Goal: Task Accomplishment & Management: Manage account settings

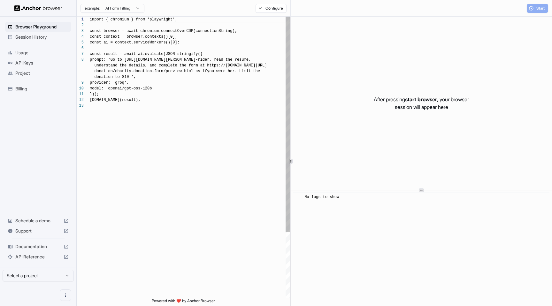
scroll to position [40, 0]
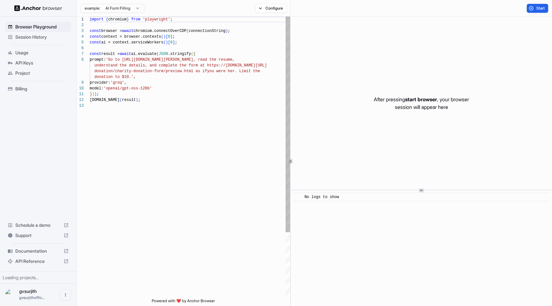
scroll to position [40, 0]
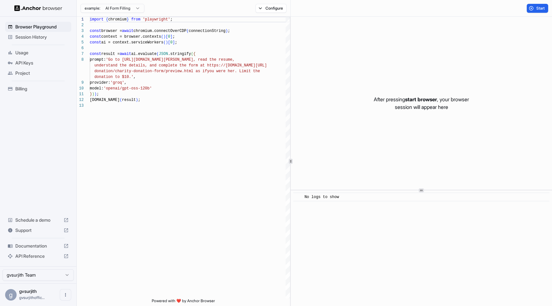
click at [18, 61] on span "API Keys" at bounding box center [41, 63] width 53 height 6
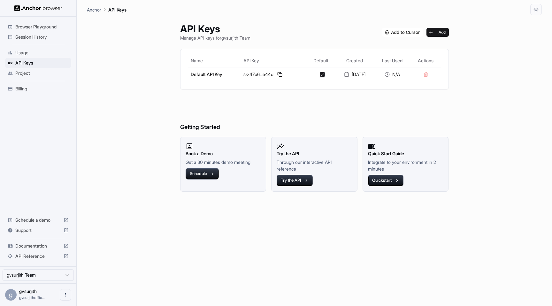
click at [28, 90] on span "Billing" at bounding box center [41, 89] width 53 height 6
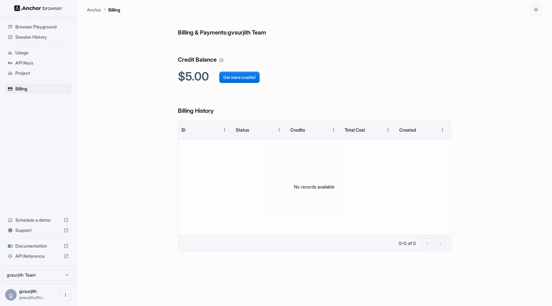
click at [33, 62] on span "API Keys" at bounding box center [41, 63] width 53 height 6
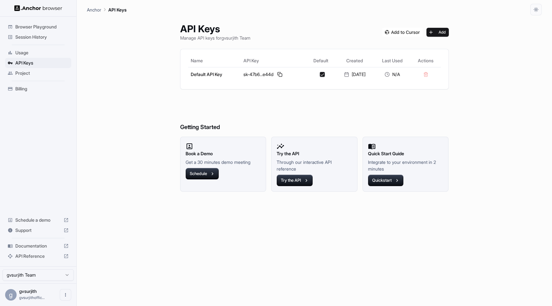
click at [396, 31] on img at bounding box center [402, 32] width 40 height 9
click at [34, 246] on span "Documentation" at bounding box center [38, 246] width 46 height 6
click at [276, 72] on button at bounding box center [280, 75] width 8 height 8
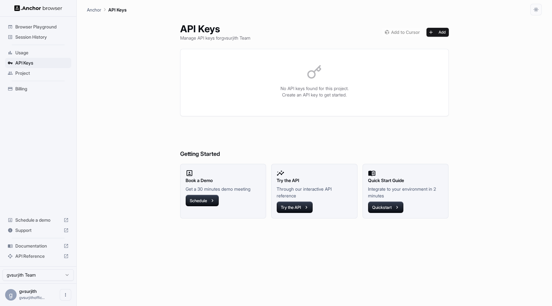
click at [36, 86] on span "Billing" at bounding box center [41, 89] width 53 height 6
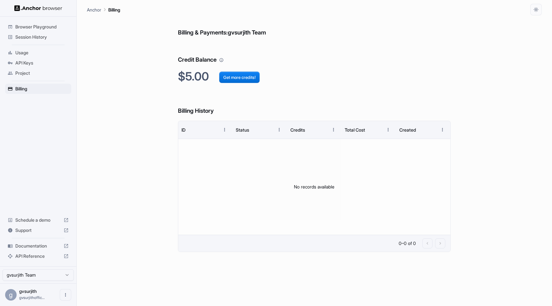
click at [30, 51] on span "Usage" at bounding box center [41, 52] width 53 height 6
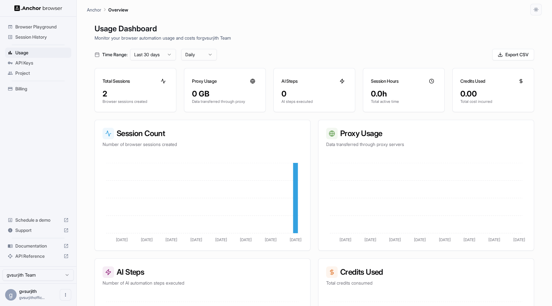
click at [26, 70] on span "Project" at bounding box center [41, 73] width 53 height 6
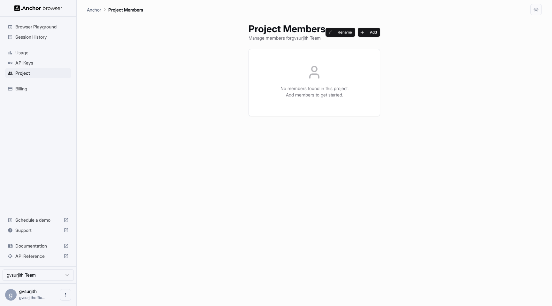
click at [22, 56] on div "Usage" at bounding box center [38, 53] width 66 height 10
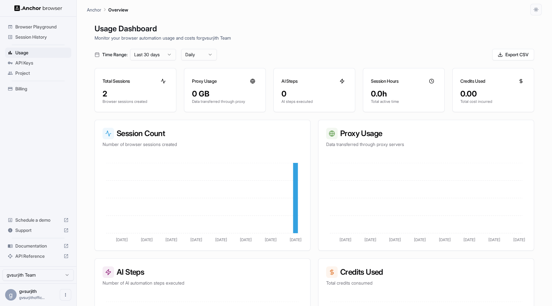
click at [40, 25] on span "Browser Playground" at bounding box center [41, 27] width 53 height 6
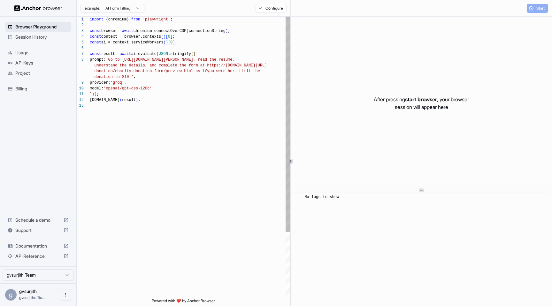
scroll to position [40, 0]
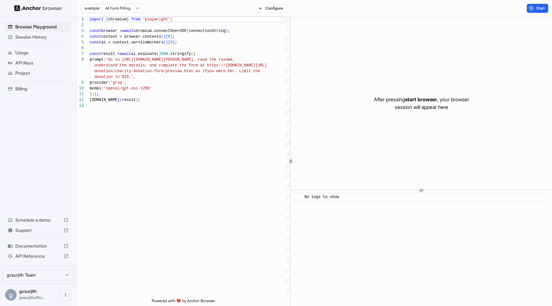
click at [39, 38] on span "Session History" at bounding box center [41, 37] width 53 height 6
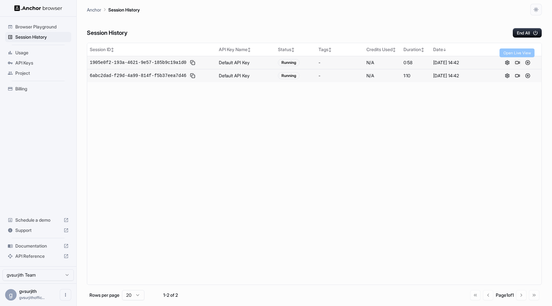
click at [515, 63] on button at bounding box center [517, 63] width 8 height 8
click at [526, 62] on button at bounding box center [528, 63] width 8 height 8
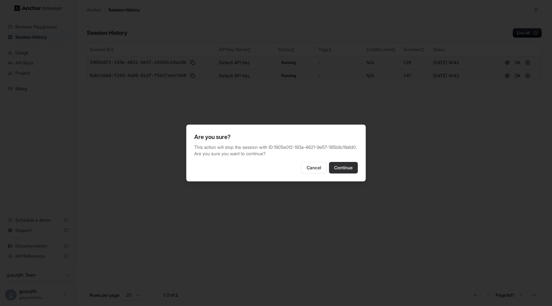
click at [350, 173] on button "Continue" at bounding box center [343, 167] width 29 height 11
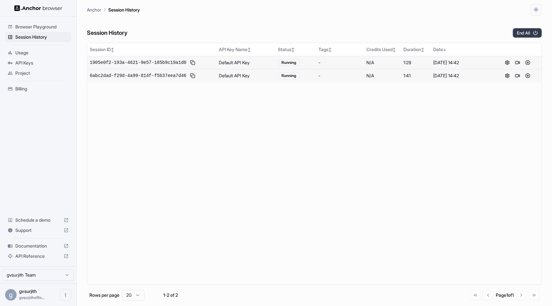
click at [526, 30] on button "End All" at bounding box center [526, 33] width 29 height 10
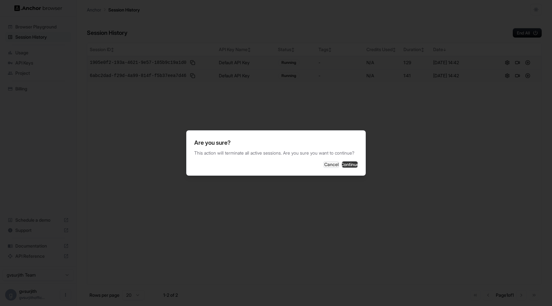
click at [355, 165] on button "Continue" at bounding box center [350, 164] width 16 height 6
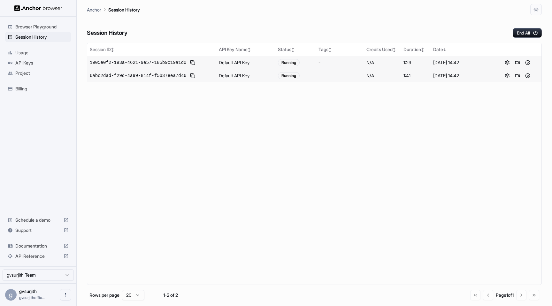
click at [46, 61] on span "API Keys" at bounding box center [41, 63] width 53 height 6
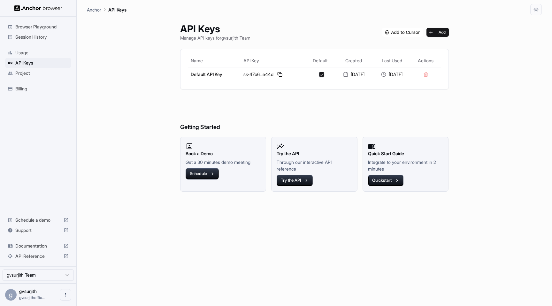
click at [28, 73] on span "Project" at bounding box center [41, 73] width 53 height 6
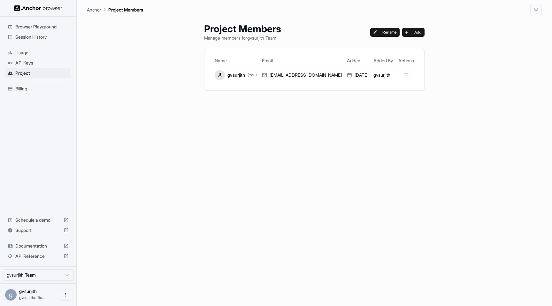
click at [24, 87] on span "Billing" at bounding box center [41, 89] width 53 height 6
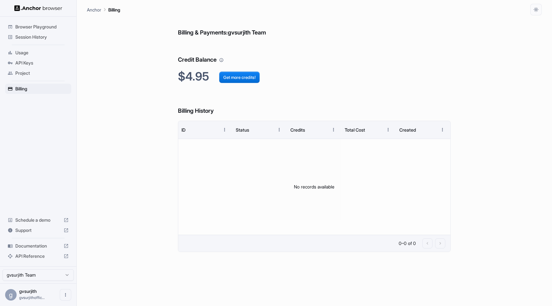
click at [26, 52] on span "Usage" at bounding box center [41, 52] width 53 height 6
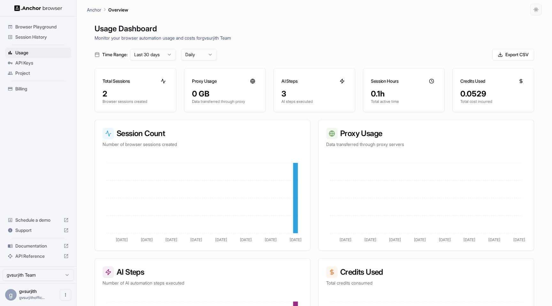
click at [27, 90] on span "Billing" at bounding box center [41, 89] width 53 height 6
